Goal: Task Accomplishment & Management: Manage account settings

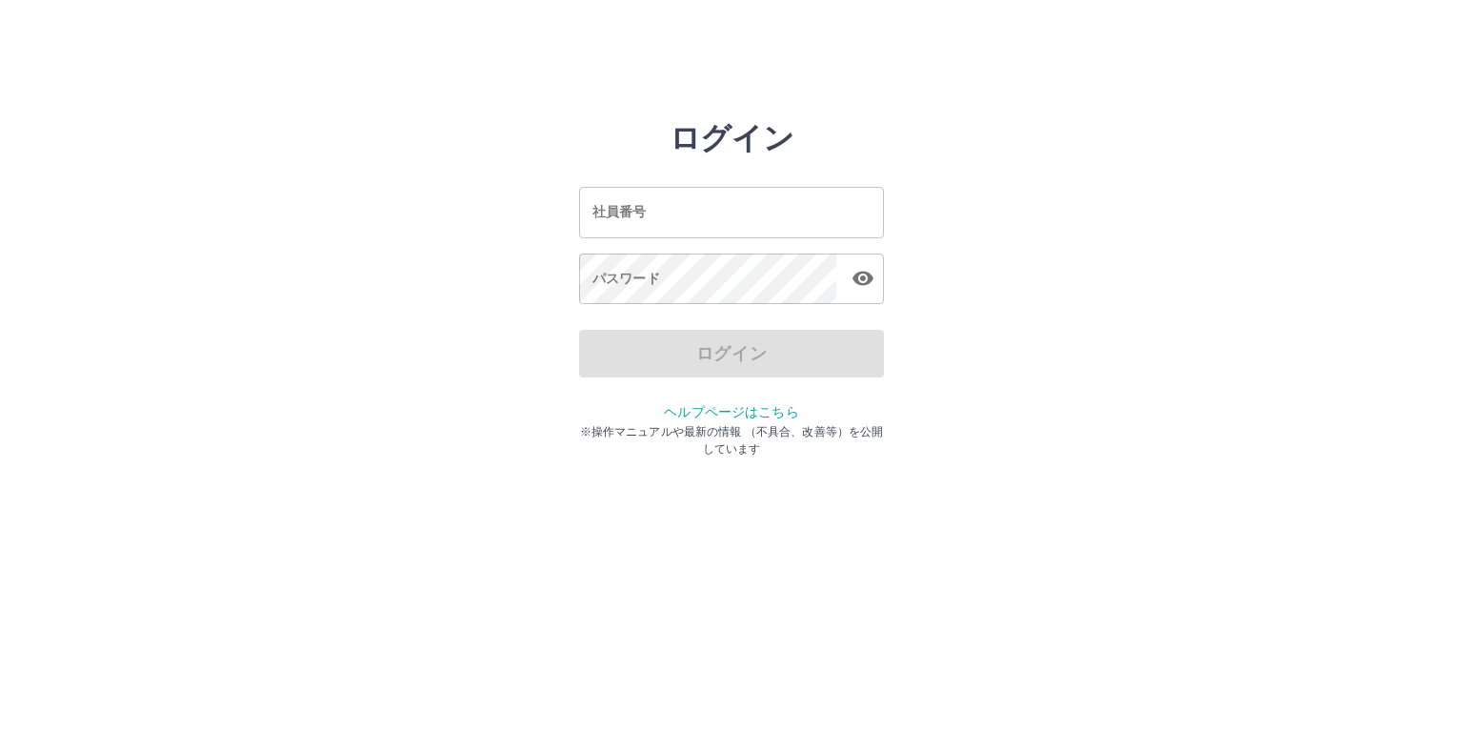
drag, startPoint x: 0, startPoint y: 0, endPoint x: 621, endPoint y: 210, distance: 655.6
click at [621, 210] on input "社員番号" at bounding box center [731, 212] width 305 height 50
type input "*******"
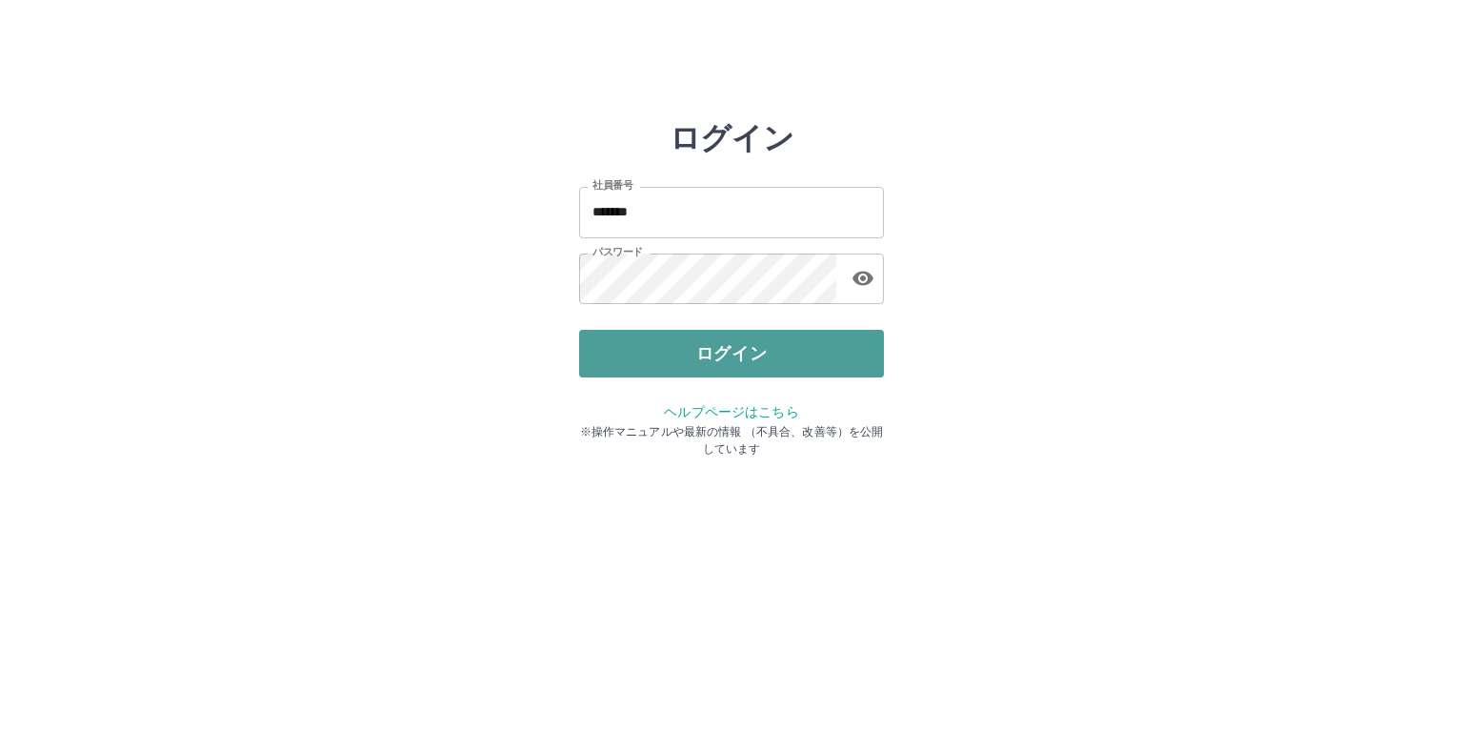
click at [717, 349] on button "ログイン" at bounding box center [731, 354] width 305 height 48
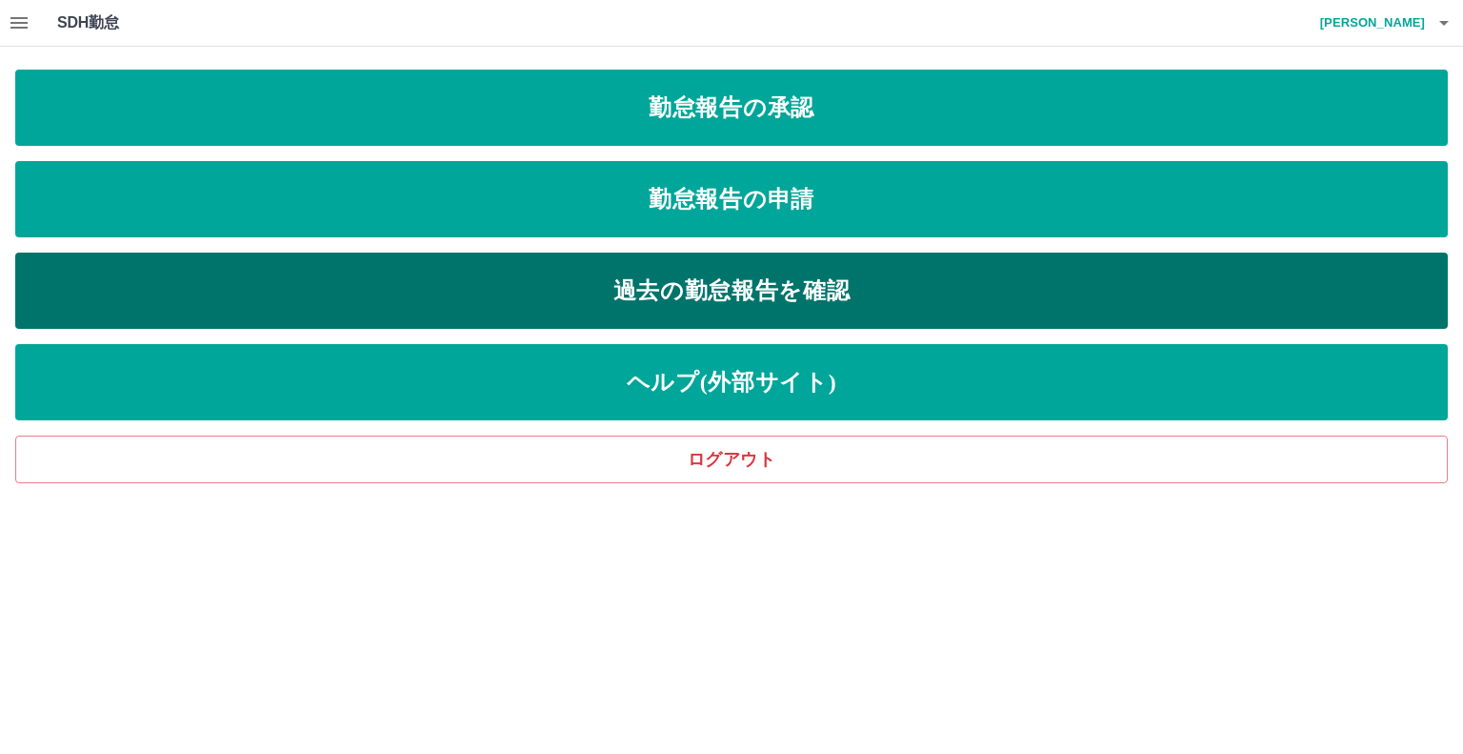
click at [764, 292] on link "過去の勤怠報告を確認" at bounding box center [731, 290] width 1433 height 76
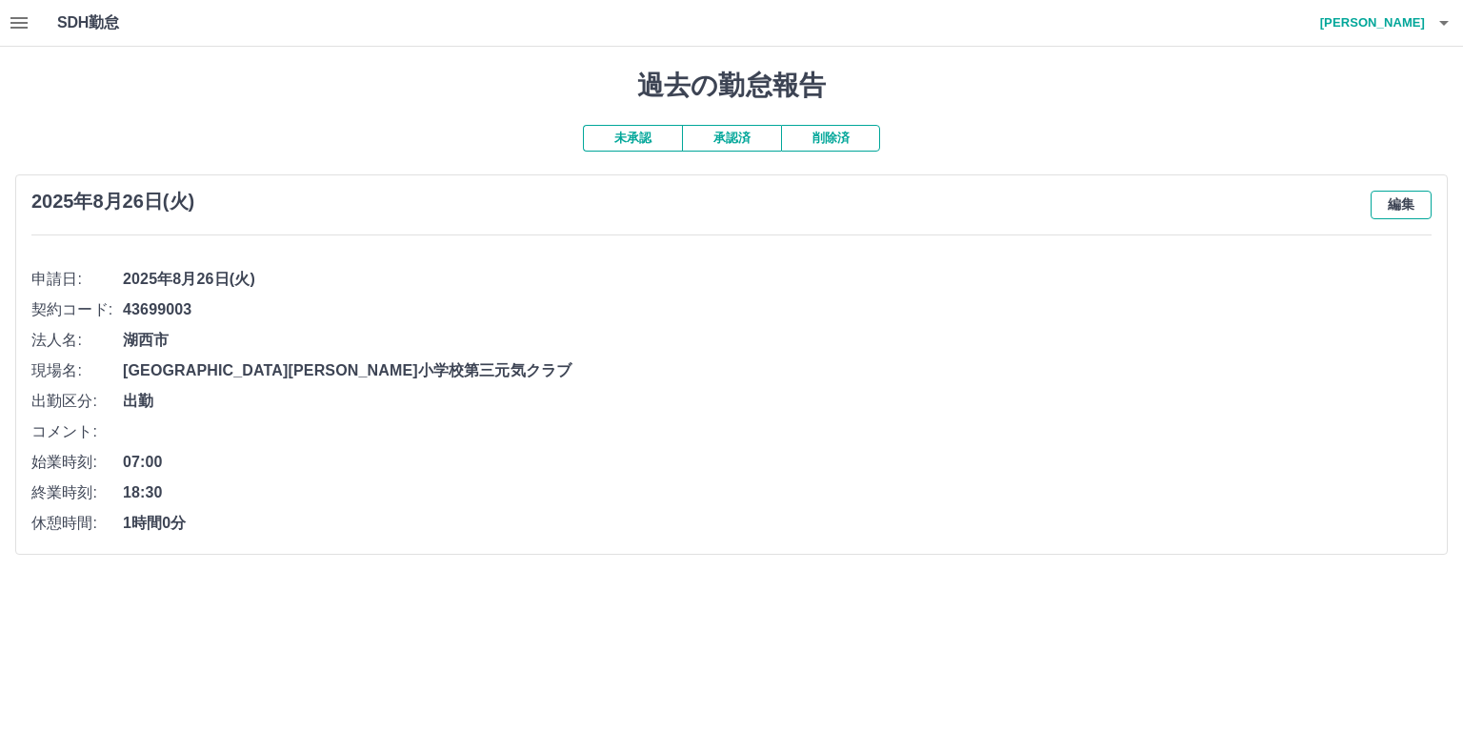
click at [1395, 205] on button "編集" at bounding box center [1401, 205] width 61 height 29
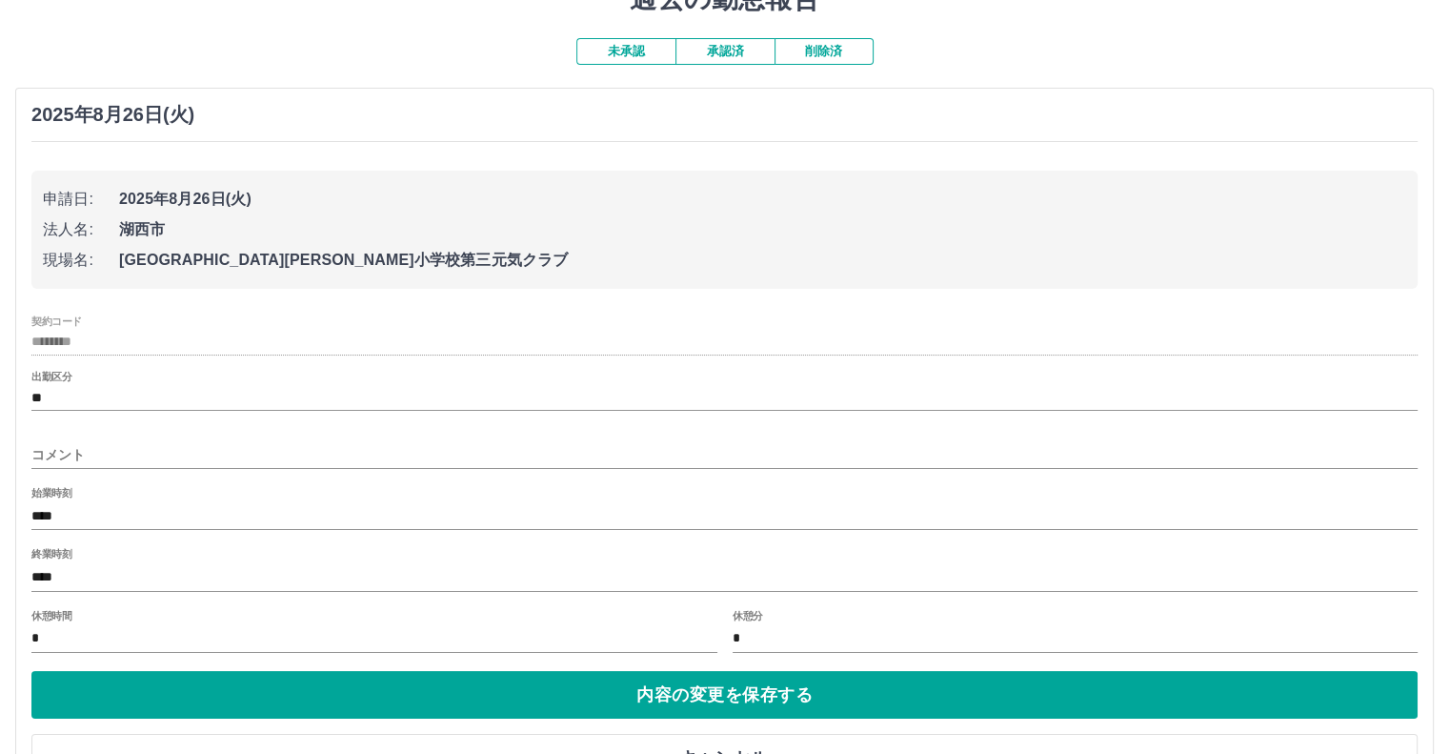
scroll to position [153, 0]
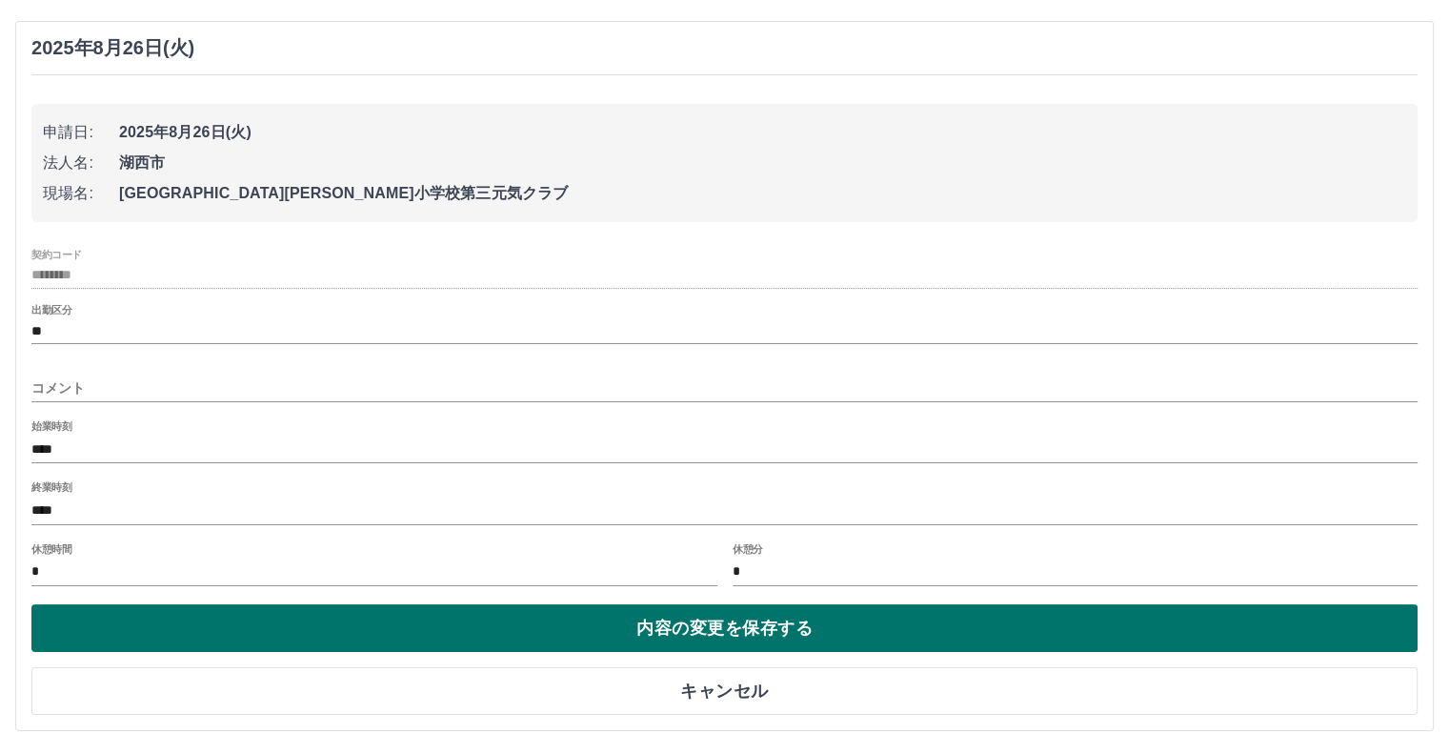
click at [735, 630] on button "内容の変更を保存する" at bounding box center [724, 628] width 1386 height 48
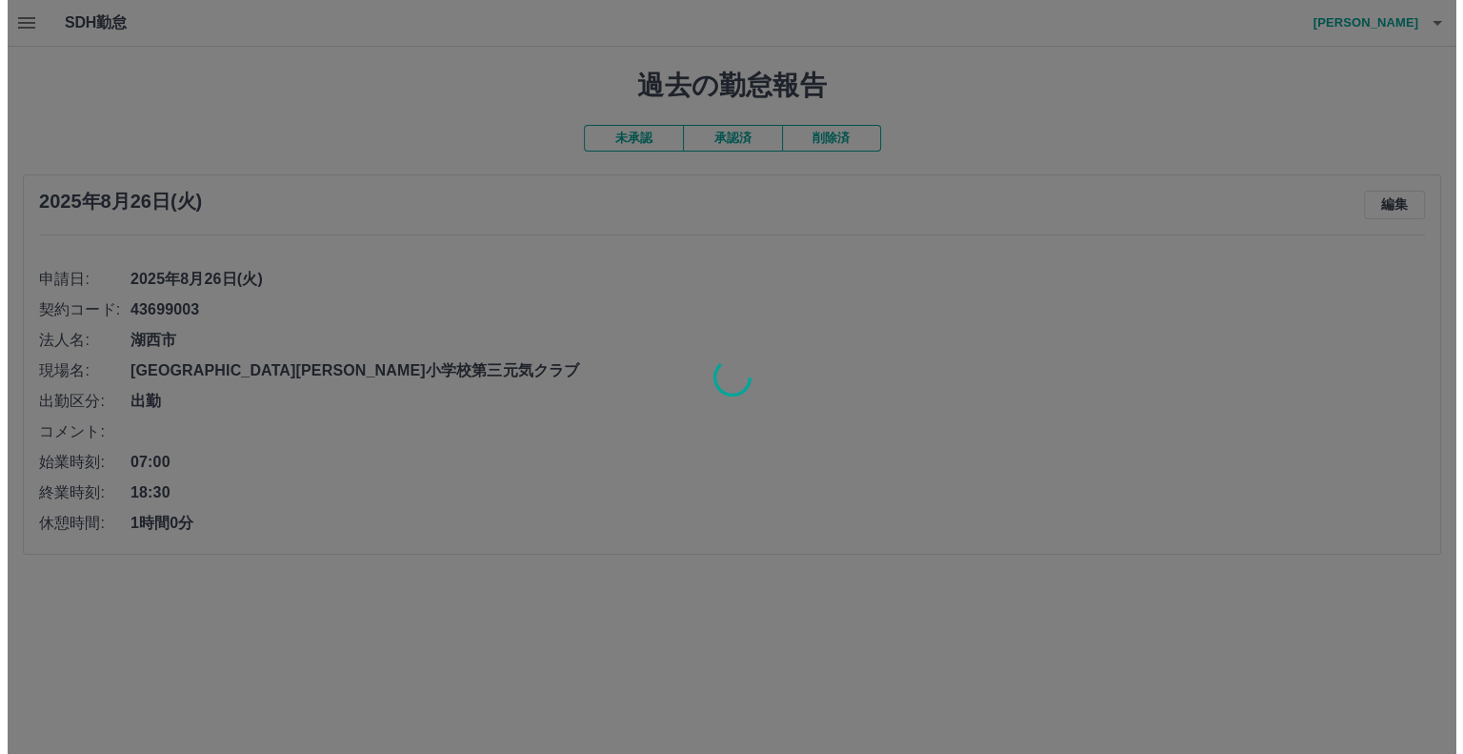
scroll to position [0, 0]
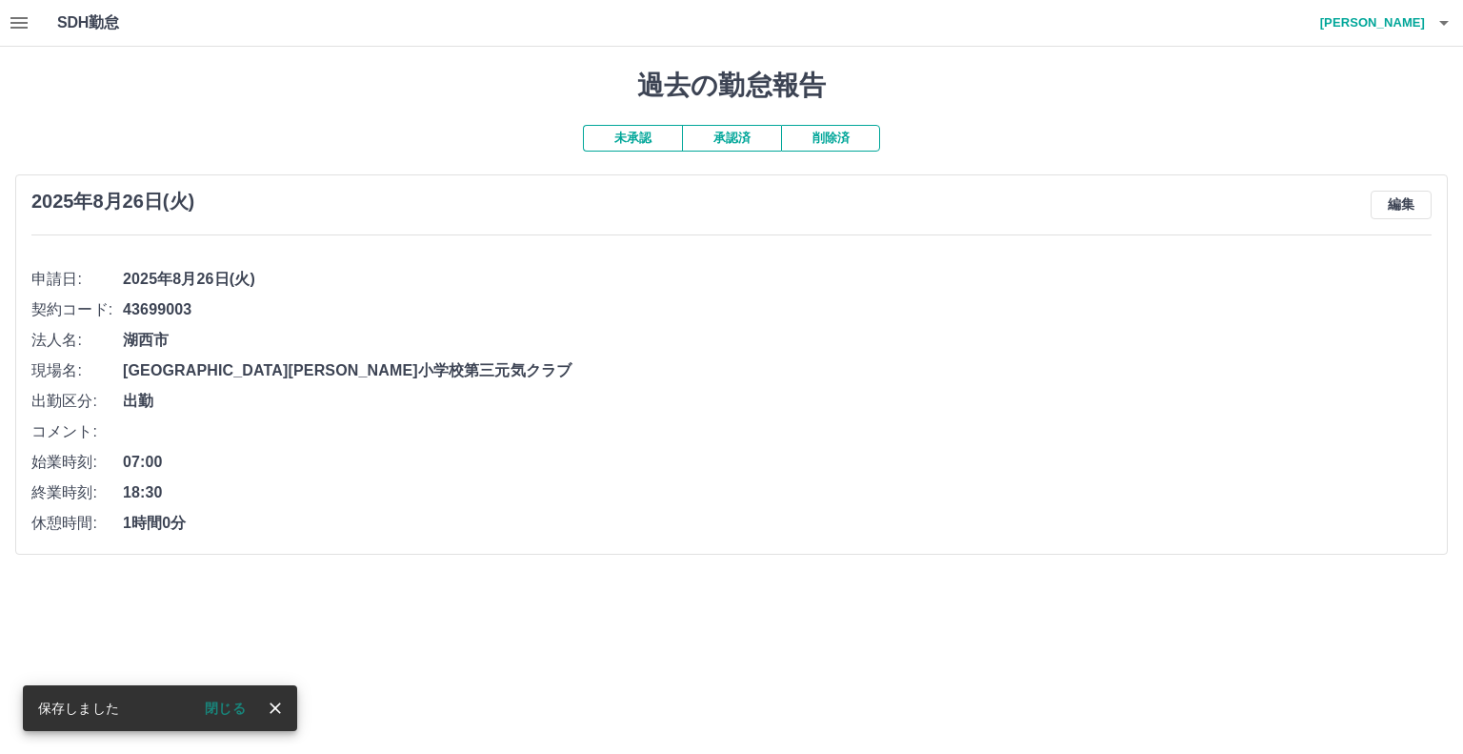
click at [989, 556] on div "過去の勤怠報告 未承認 承認済 削除済 [DATE] 編集 申請日: [DATE] 契約コード: 43699003 法人名: [GEOGRAPHIC_DATA…" at bounding box center [731, 312] width 1463 height 531
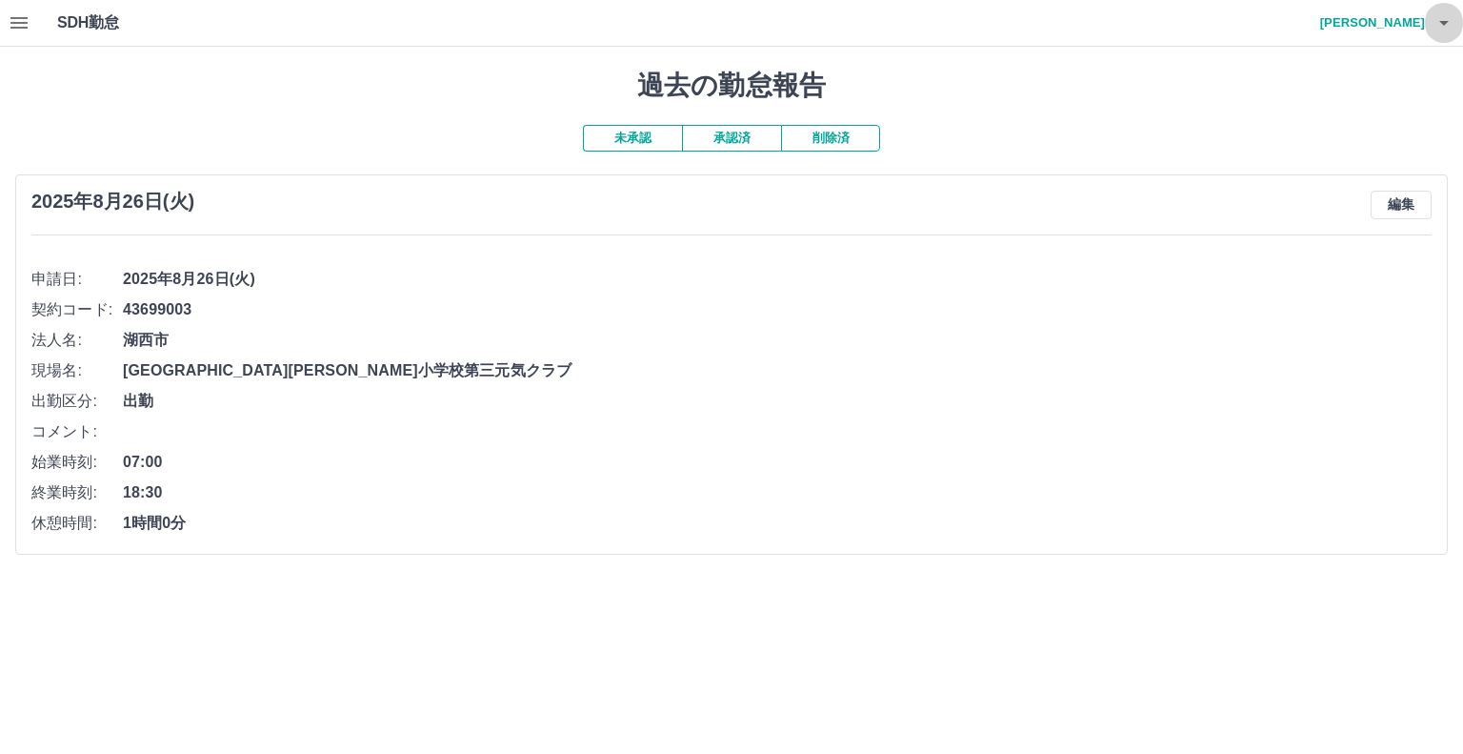
click at [1447, 15] on icon "button" at bounding box center [1444, 22] width 23 height 23
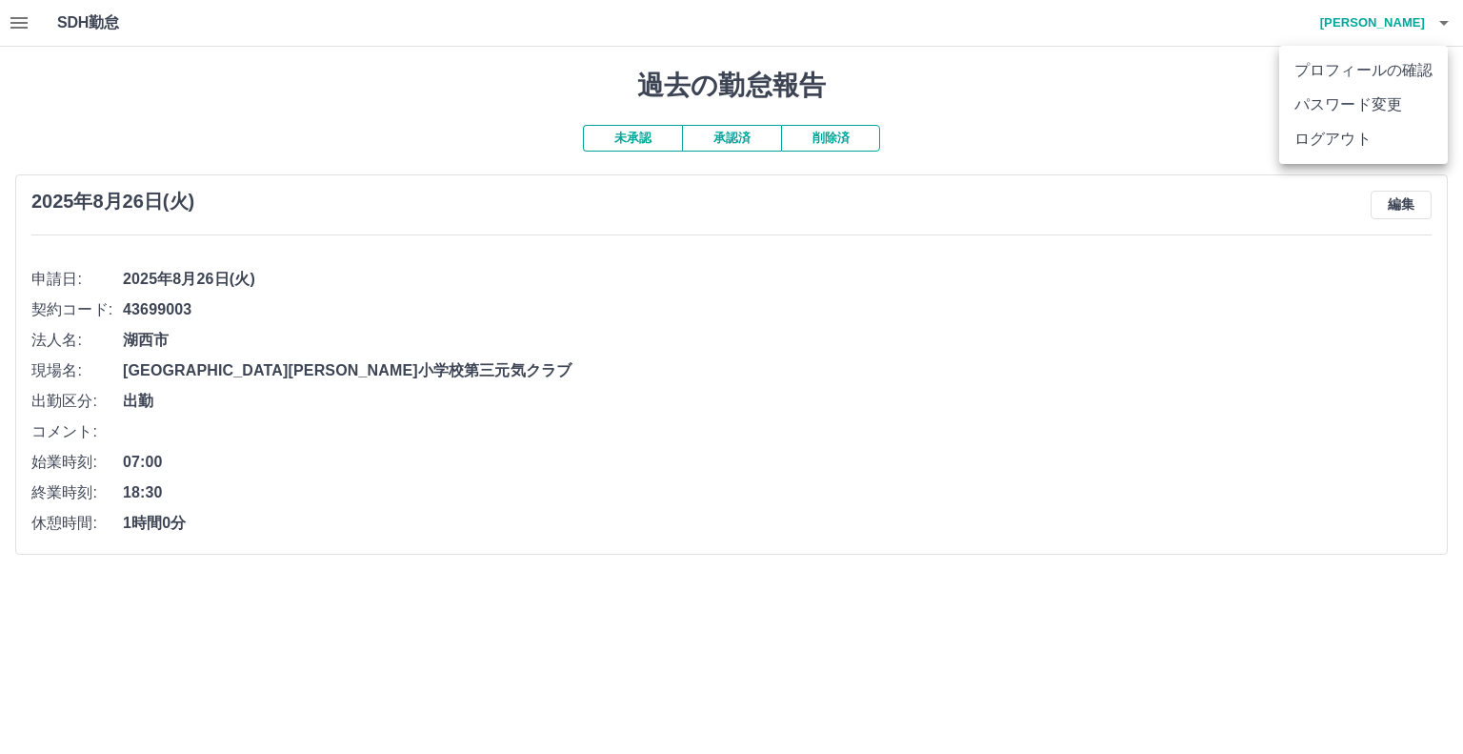
click at [1334, 140] on li "ログアウト" at bounding box center [1363, 139] width 169 height 34
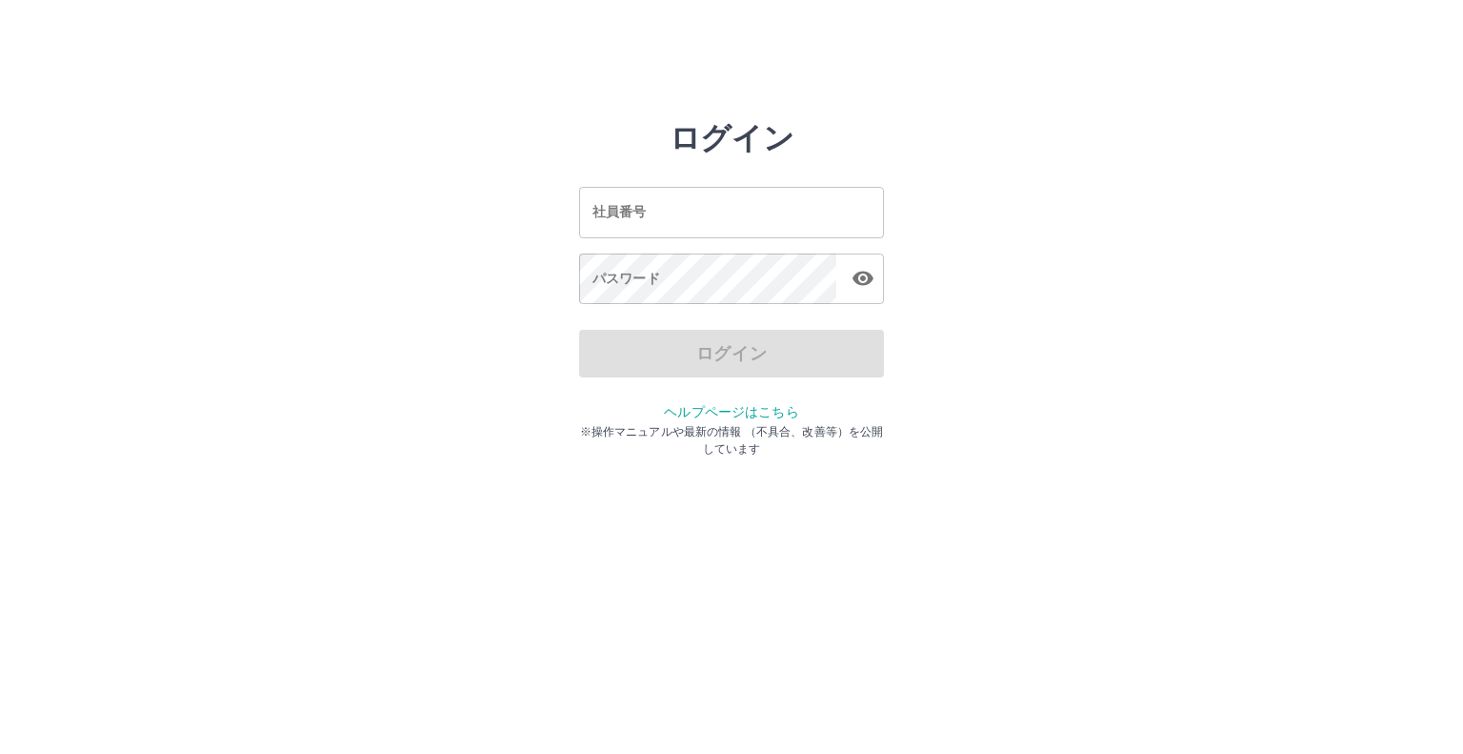
click at [900, 50] on html "ログイン 社員番号 社員番号 パスワード パスワード ログイン ヘルプページはこちら ※操作マニュアルや最新の情報 （不具合、改善等）を公開しています" at bounding box center [731, 212] width 1463 height 425
